Goal: Task Accomplishment & Management: Manage account settings

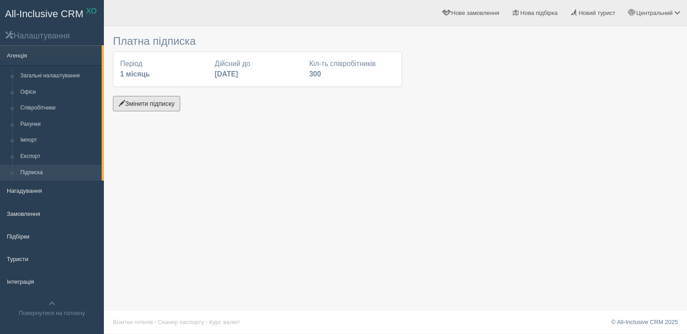
drag, startPoint x: 0, startPoint y: 0, endPoint x: 158, endPoint y: 108, distance: 191.3
click at [158, 108] on button "Змінити підписку" at bounding box center [146, 103] width 67 height 15
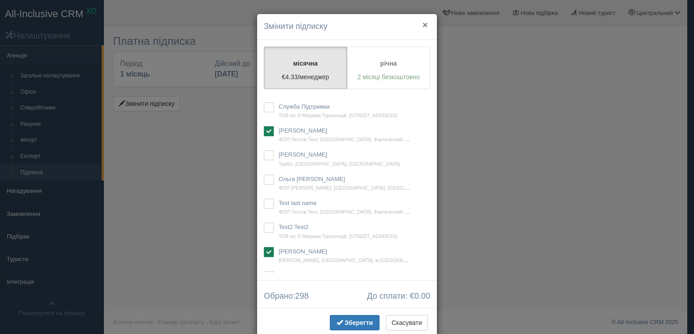
click at [423, 23] on button "×" at bounding box center [425, 24] width 5 height 9
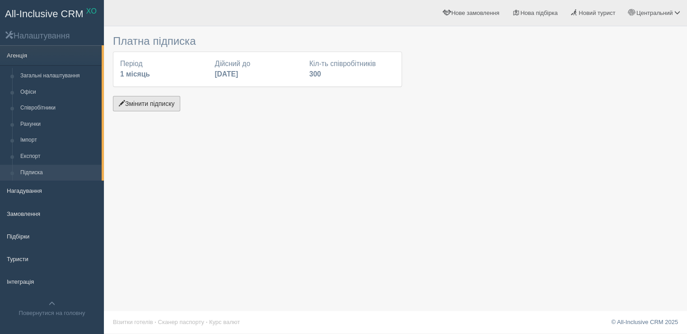
click at [169, 109] on button "Змінити підписку" at bounding box center [146, 103] width 67 height 15
click at [165, 106] on button "Змінити підписку" at bounding box center [146, 103] width 67 height 15
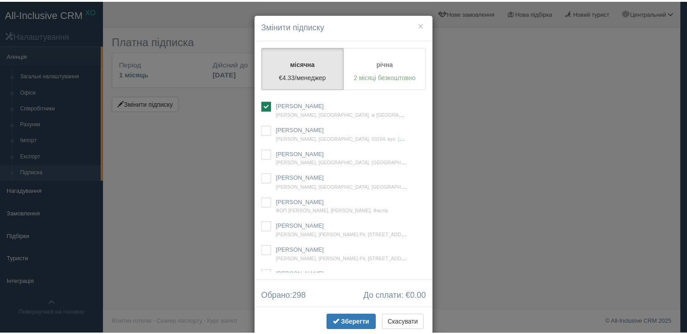
scroll to position [22457, 0]
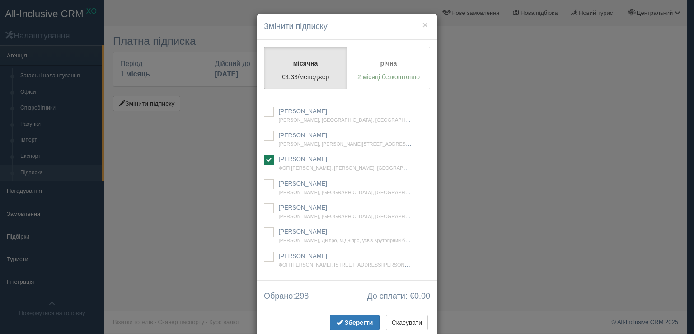
click at [268, 20] on ins at bounding box center [269, 15] width 10 height 10
checkbox input "true"
click at [345, 320] on span "Зберегти" at bounding box center [359, 322] width 28 height 7
